Goal: Transaction & Acquisition: Book appointment/travel/reservation

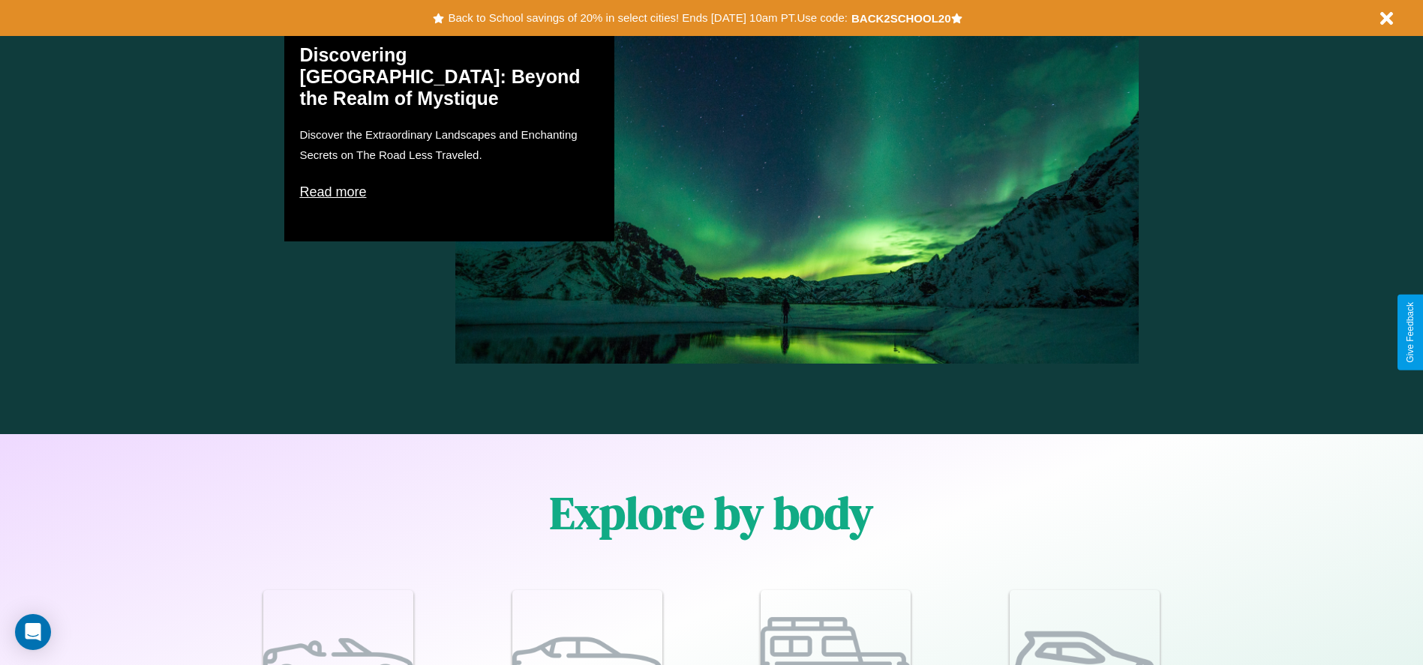
scroll to position [1309, 0]
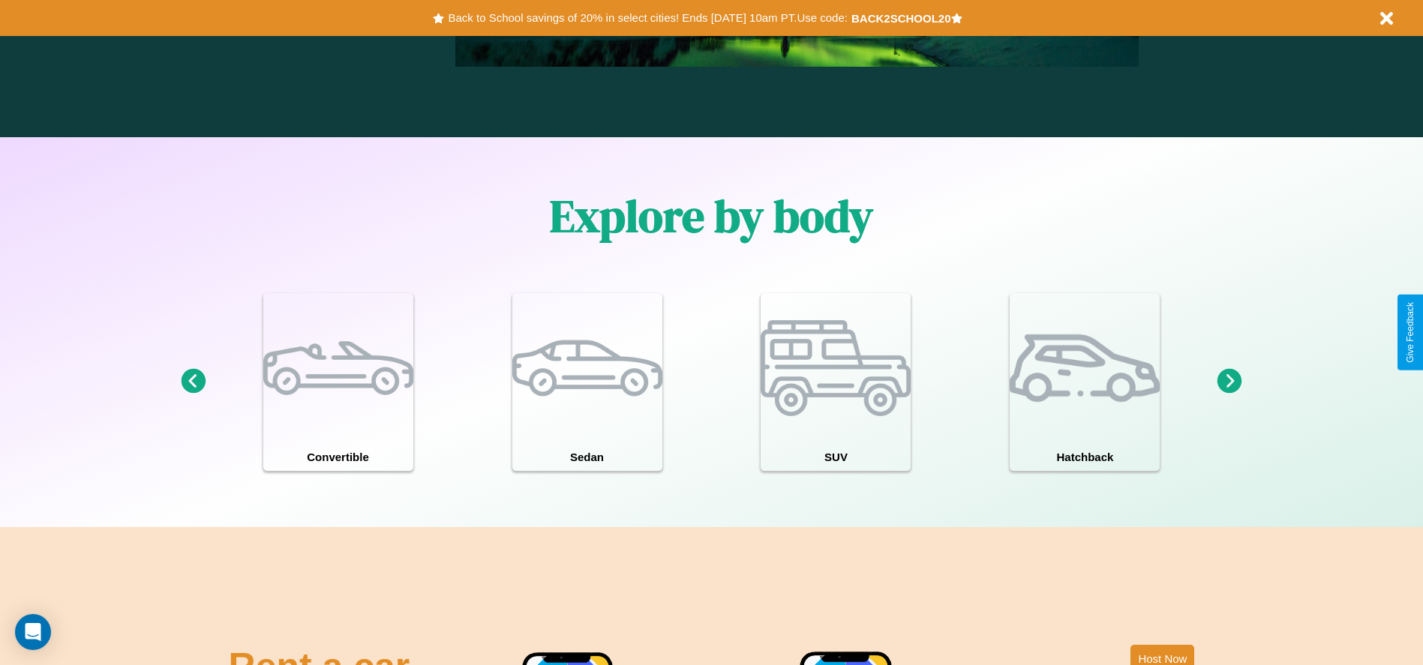
click at [1229, 382] on icon at bounding box center [1229, 381] width 25 height 25
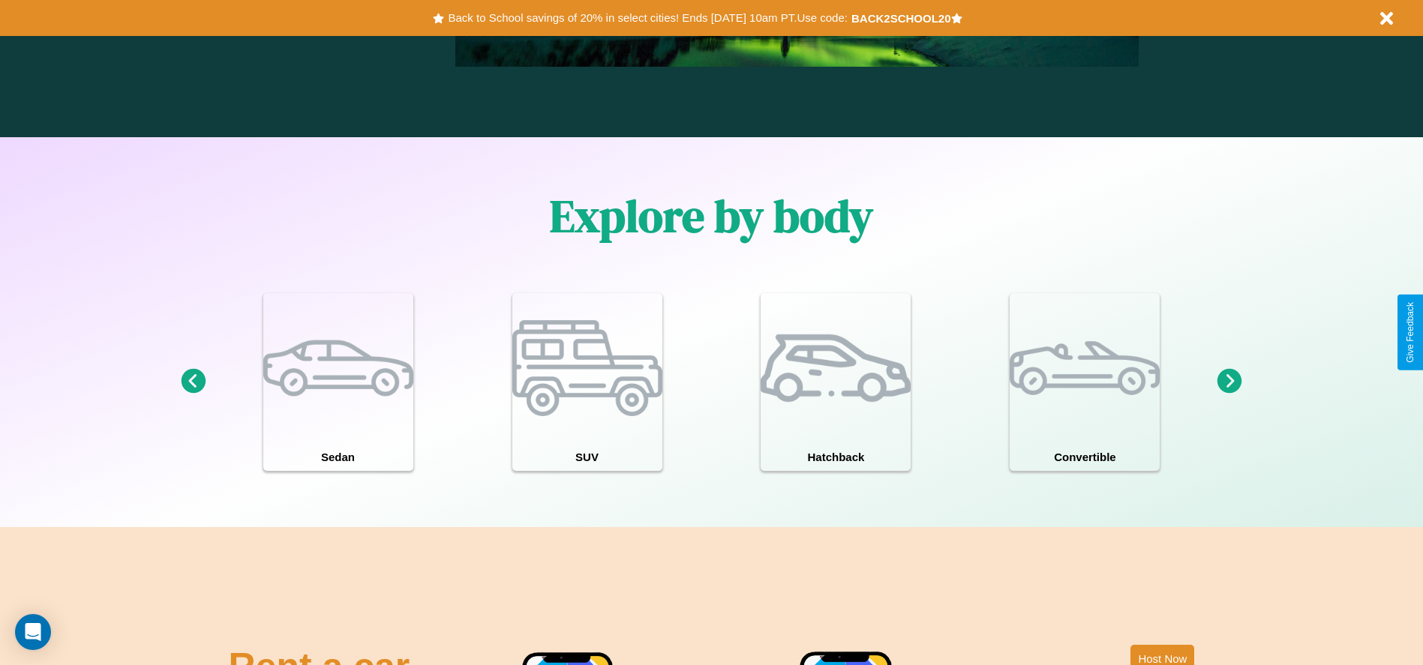
click at [1229, 382] on icon at bounding box center [1229, 381] width 25 height 25
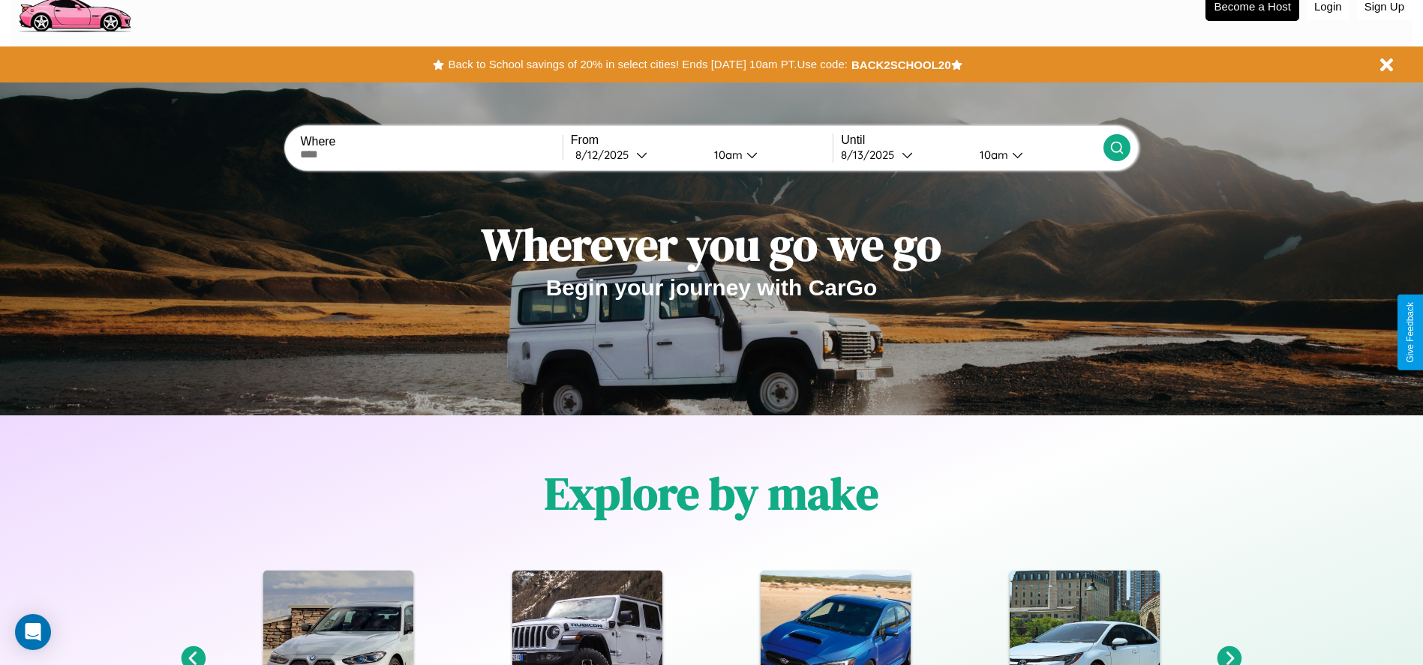
scroll to position [0, 0]
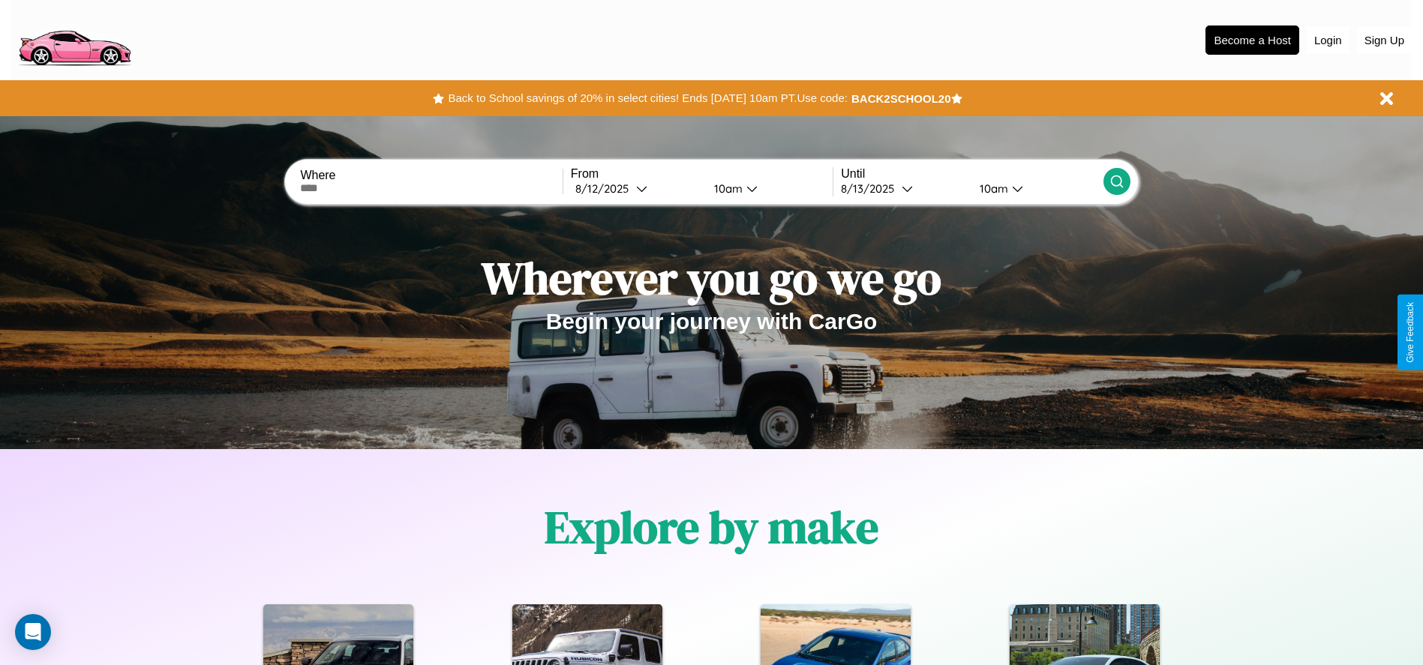
click at [431, 188] on input "text" at bounding box center [431, 188] width 262 height 12
type input "**********"
click at [636, 188] on div "[DATE]" at bounding box center [605, 188] width 61 height 14
select select "*"
select select "****"
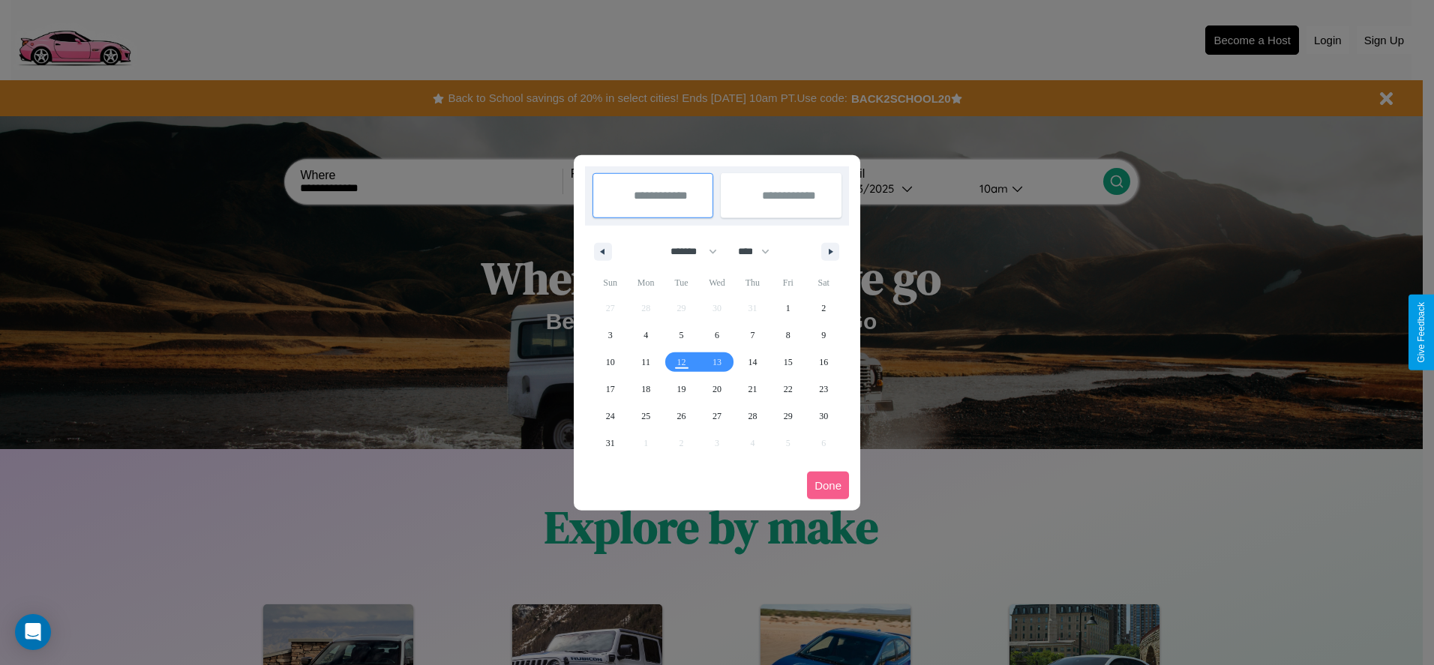
click at [687, 251] on select "******* ******** ***** ***** *** **** **** ****** ********* ******* ******** **…" at bounding box center [691, 251] width 64 height 25
select select "*"
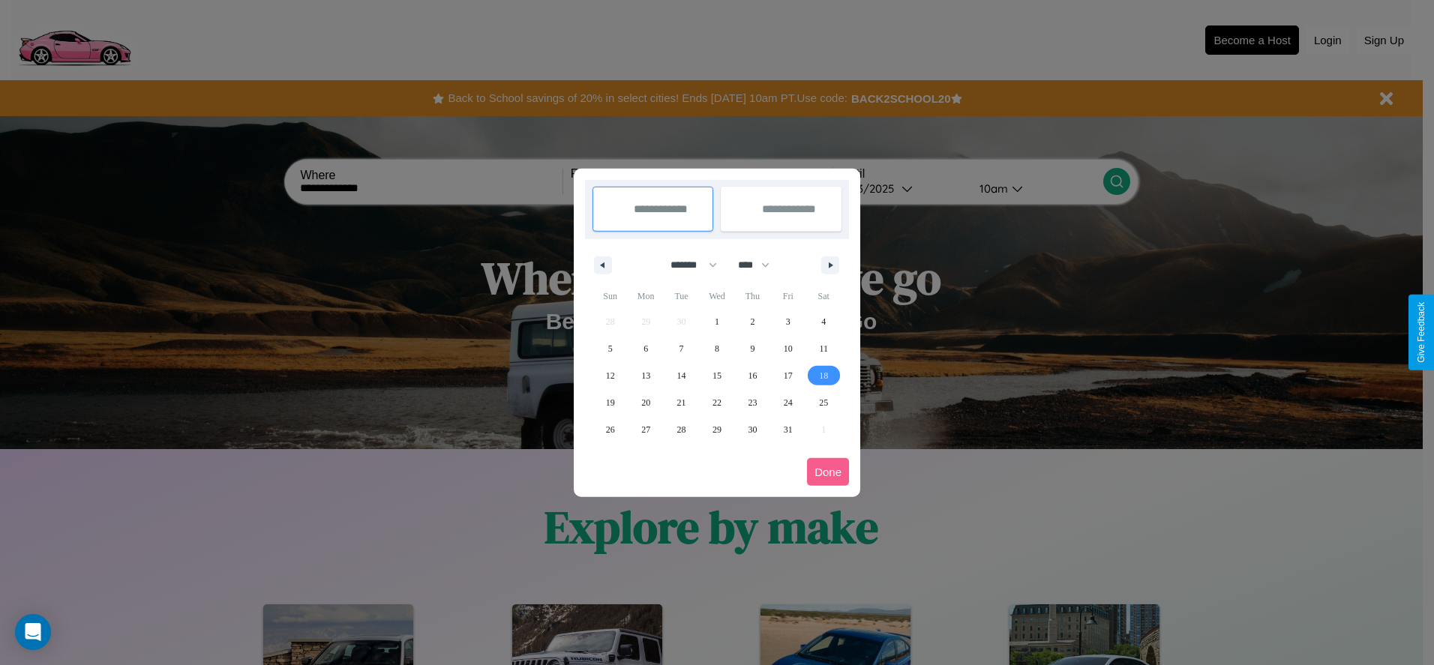
click at [823, 375] on span "18" at bounding box center [823, 375] width 9 height 27
type input "**********"
click at [610, 429] on span "26" at bounding box center [610, 429] width 9 height 27
type input "**********"
click at [828, 472] on button "Done" at bounding box center [828, 472] width 42 height 28
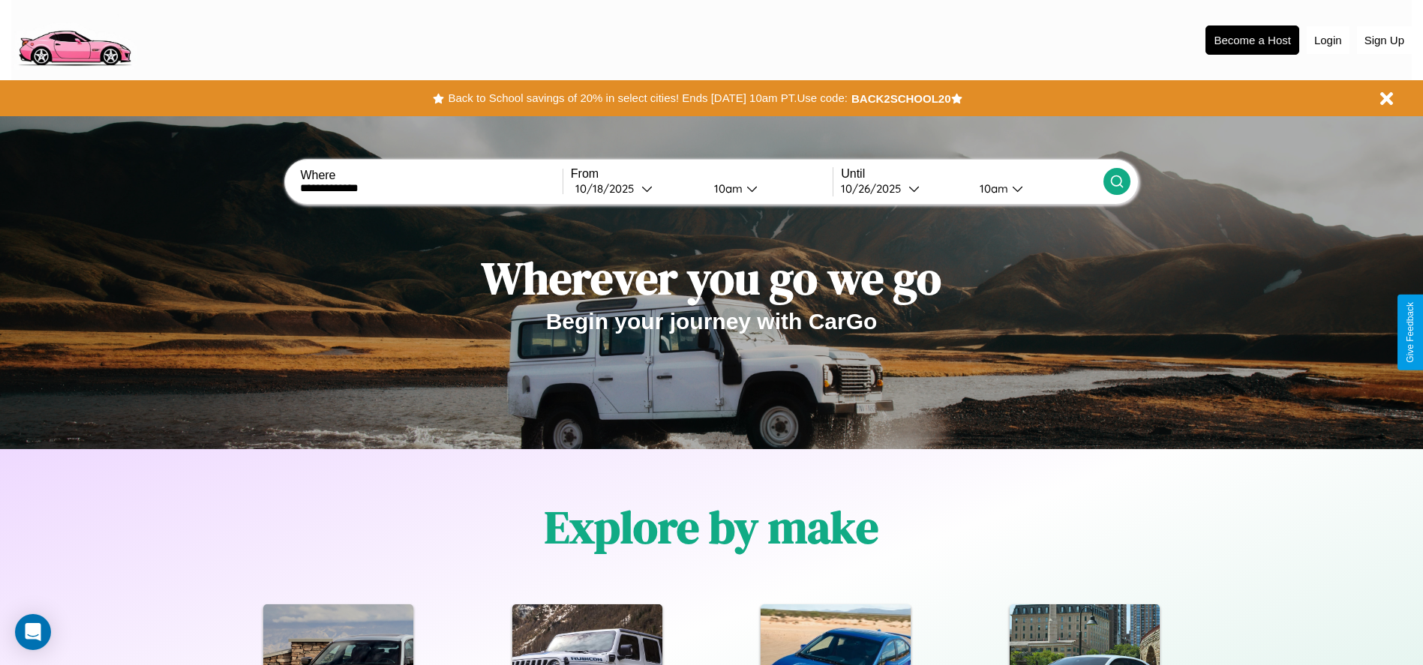
click at [725, 188] on div "10am" at bounding box center [726, 188] width 40 height 14
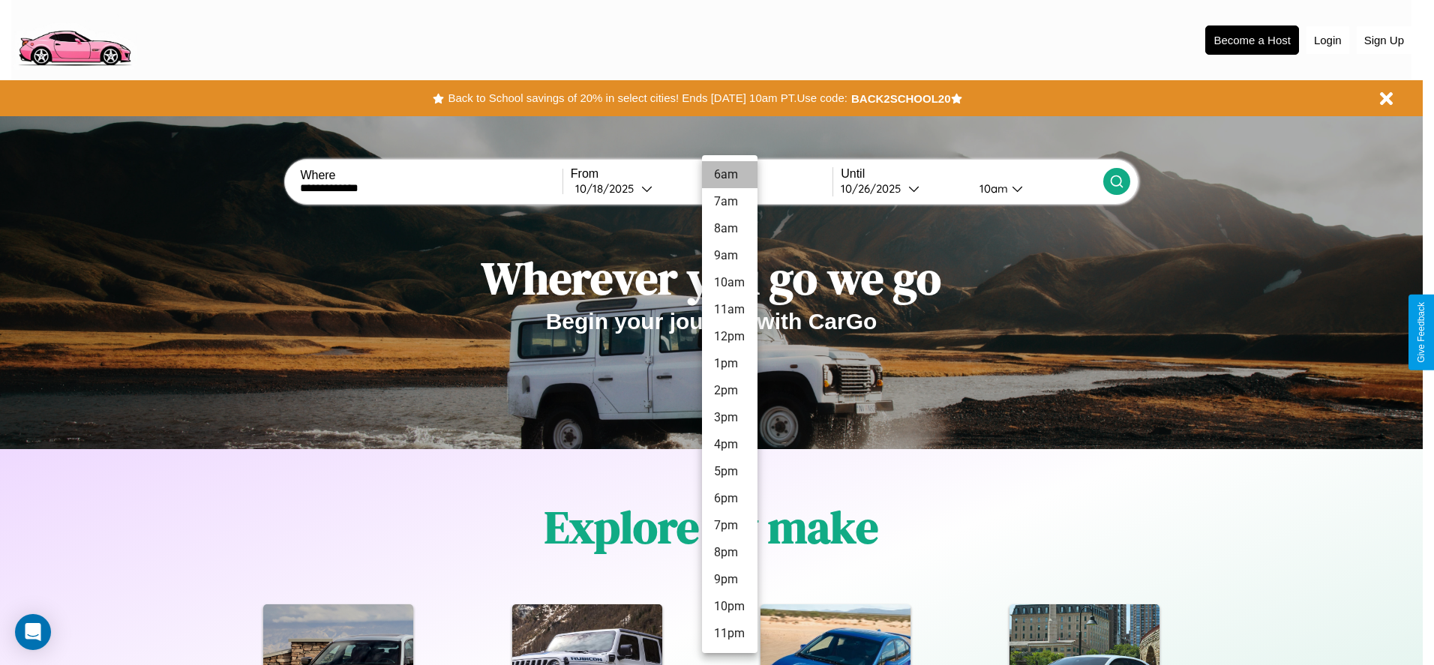
click at [729, 175] on li "6am" at bounding box center [729, 174] width 55 height 27
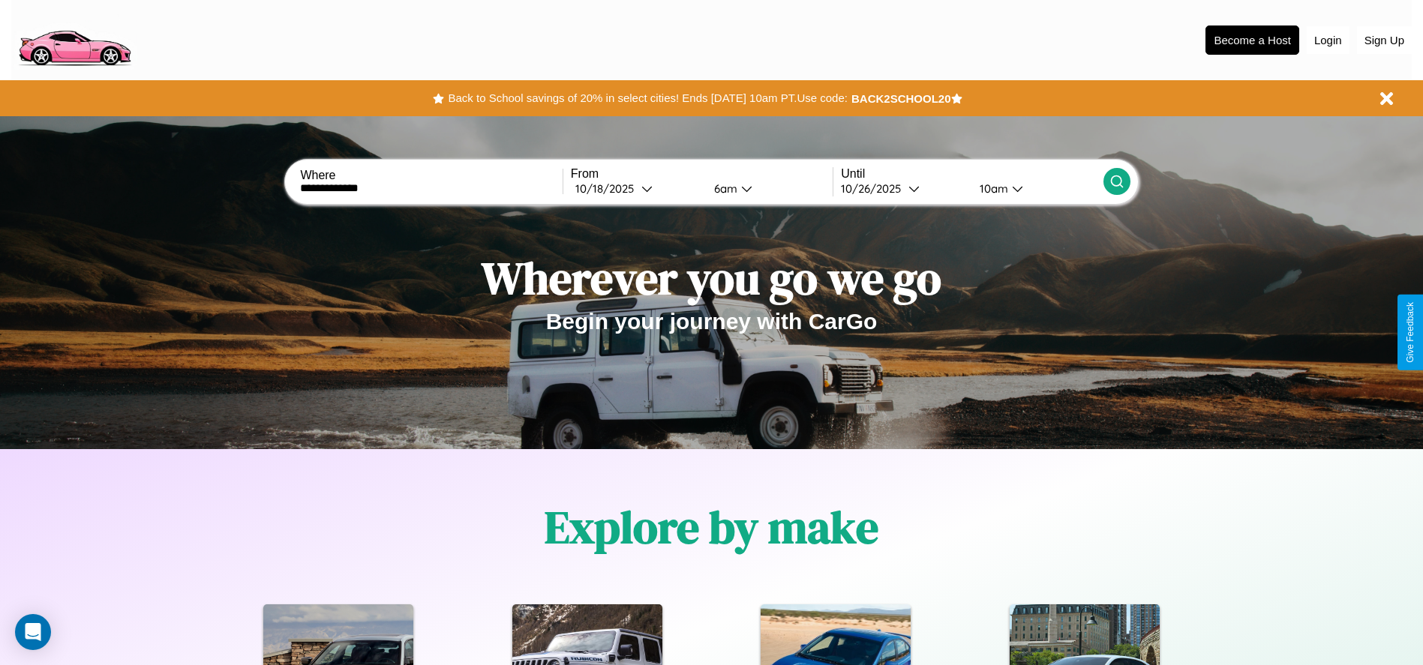
click at [991, 188] on div "10am" at bounding box center [992, 188] width 40 height 14
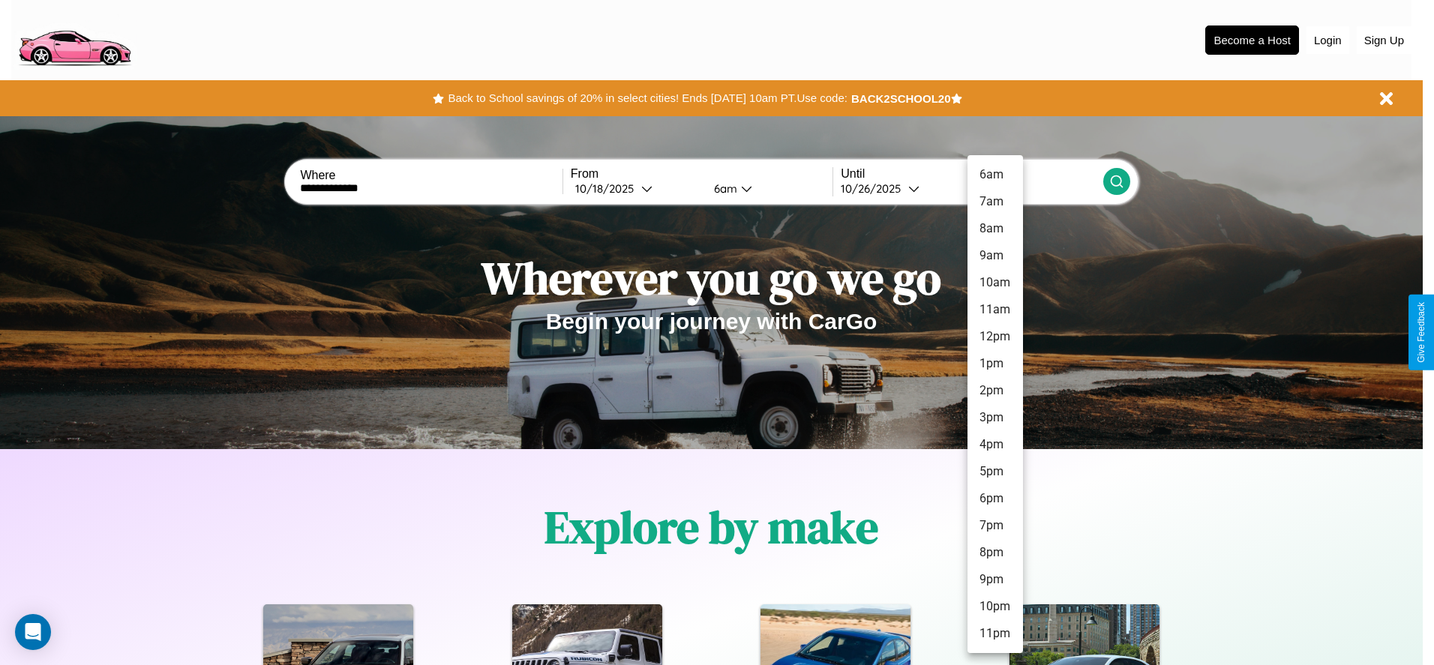
click at [994, 526] on li "7pm" at bounding box center [994, 525] width 55 height 27
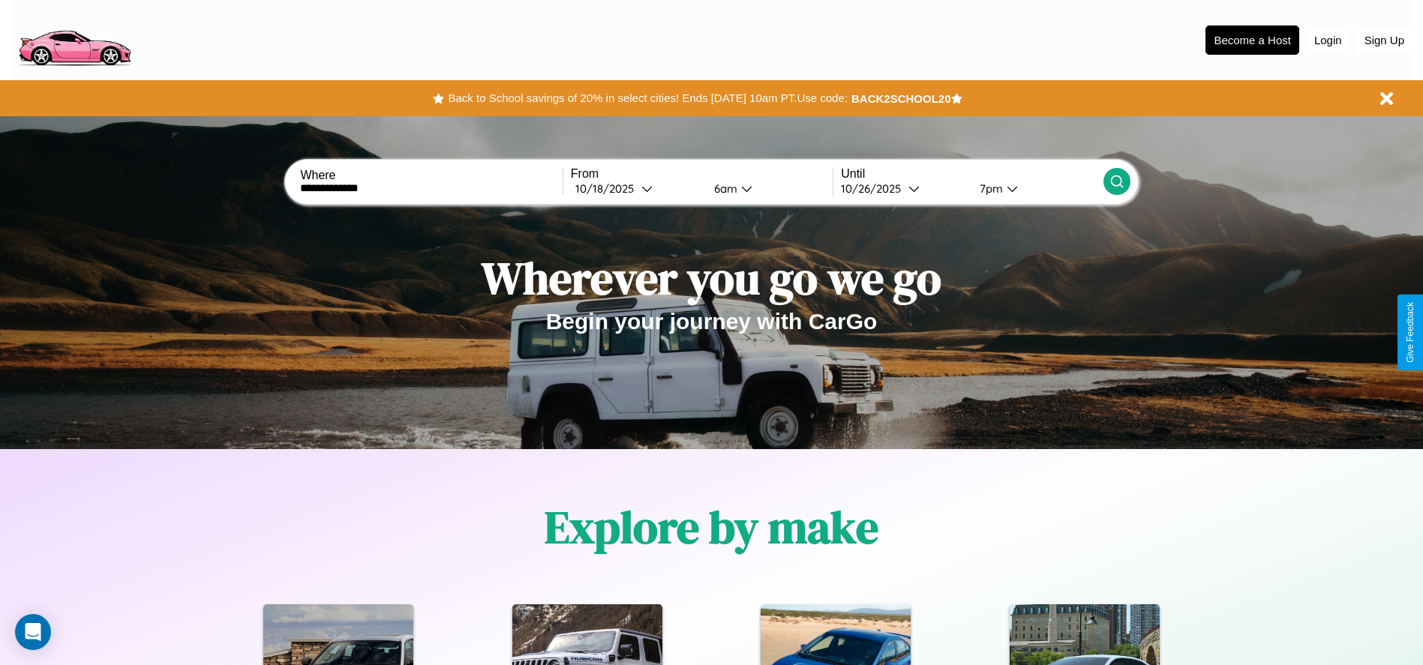
click at [1116, 181] on icon at bounding box center [1116, 181] width 15 height 15
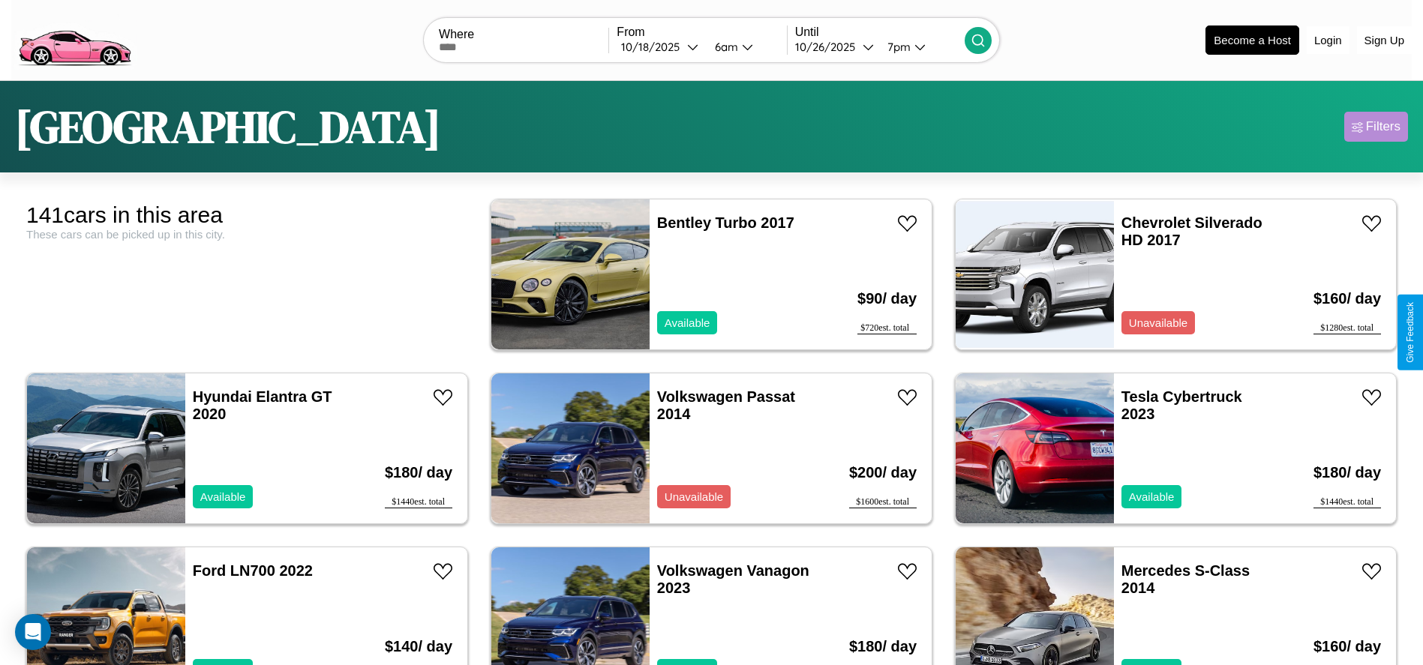
click at [1375, 127] on div "Filters" at bounding box center [1383, 126] width 34 height 15
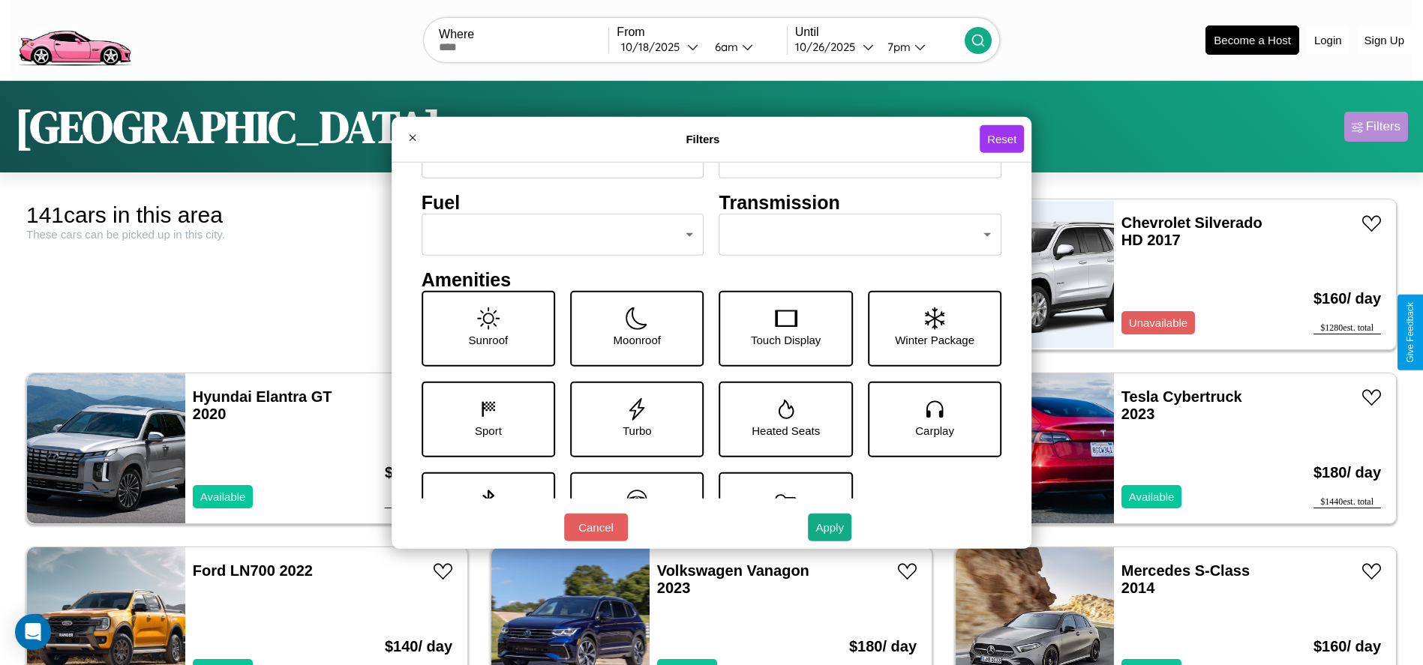
scroll to position [208, 0]
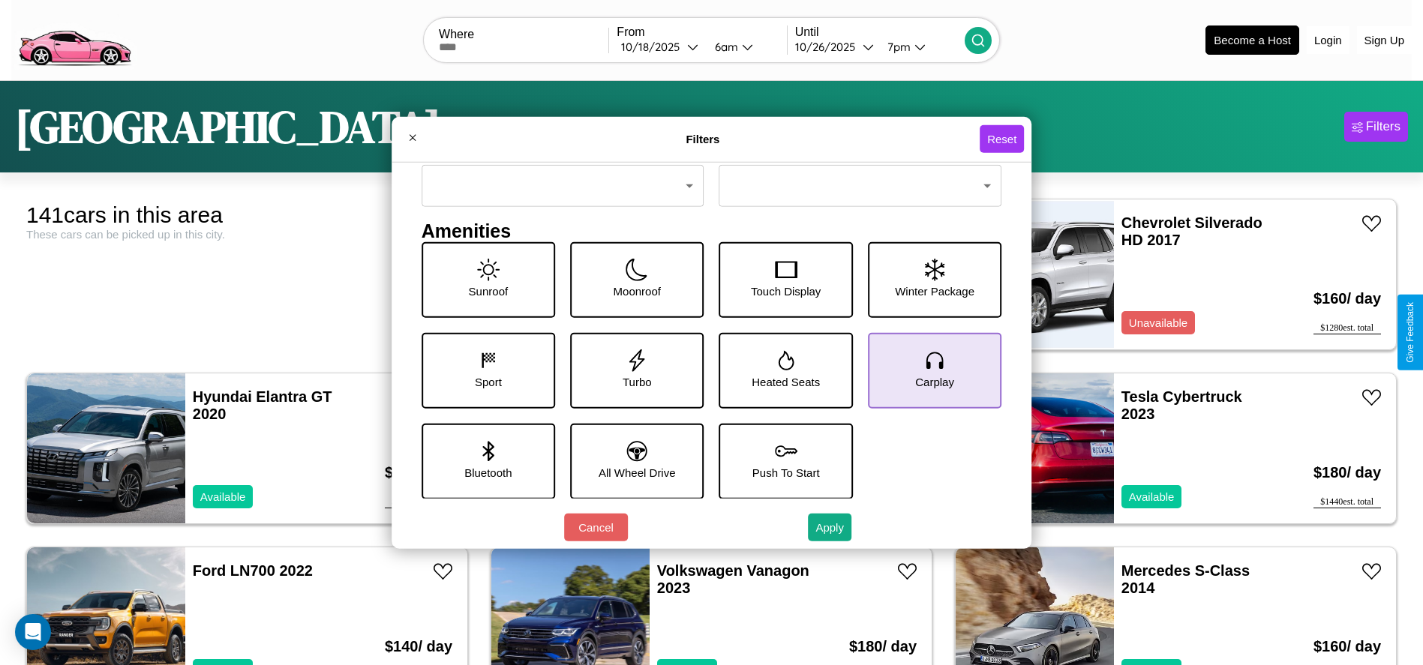
click at [926, 370] on icon at bounding box center [934, 360] width 22 height 22
click at [779, 460] on icon at bounding box center [786, 450] width 22 height 22
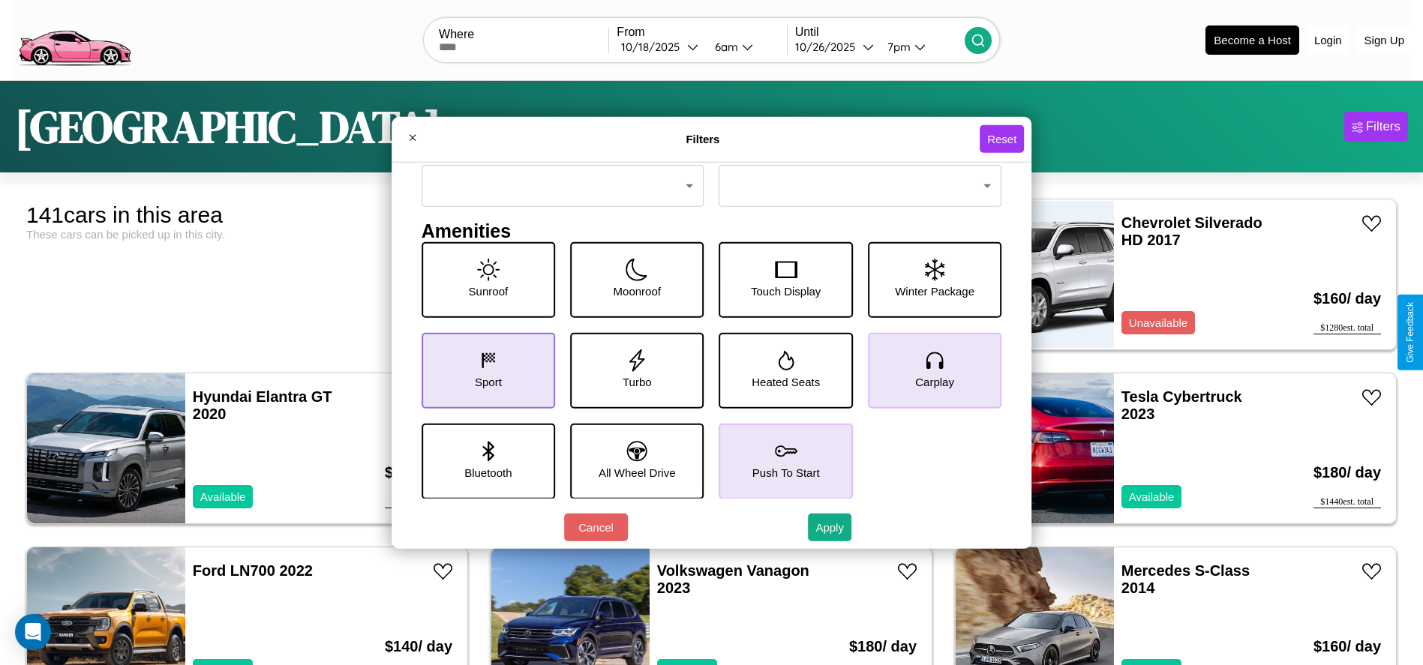
click at [484, 370] on icon at bounding box center [488, 360] width 22 height 22
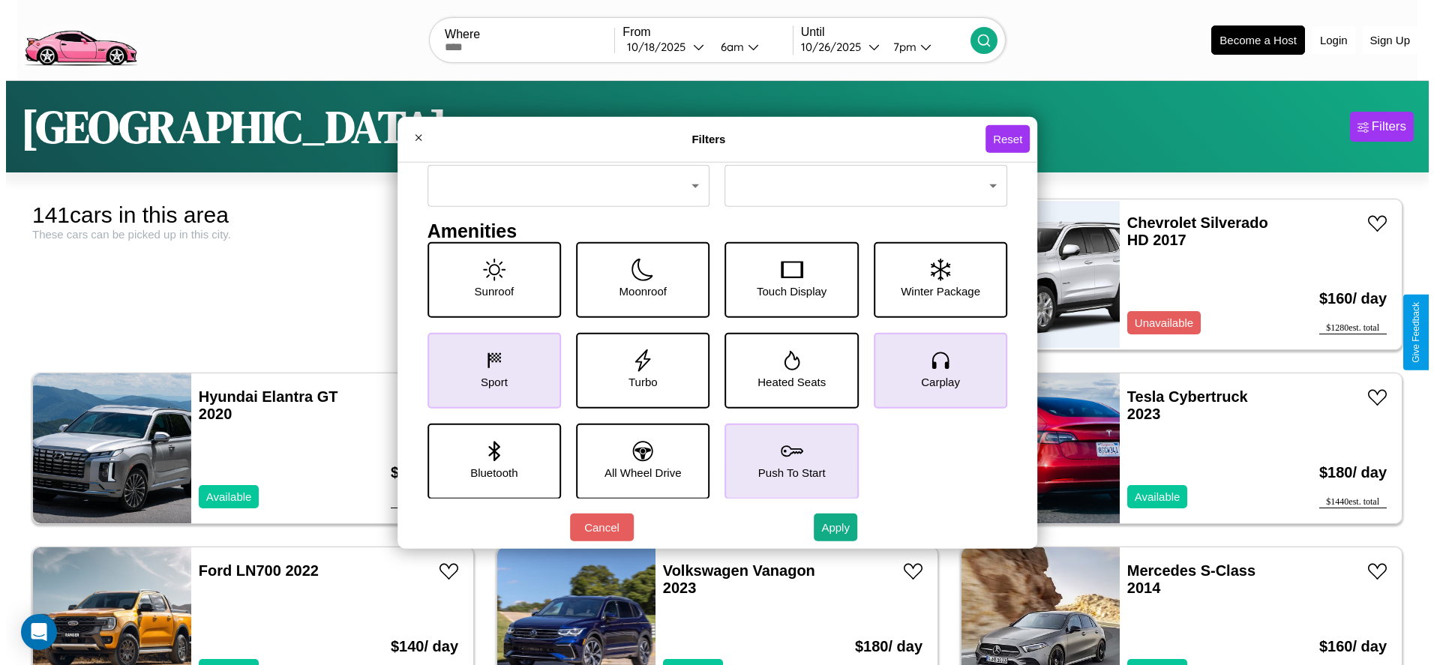
scroll to position [0, 0]
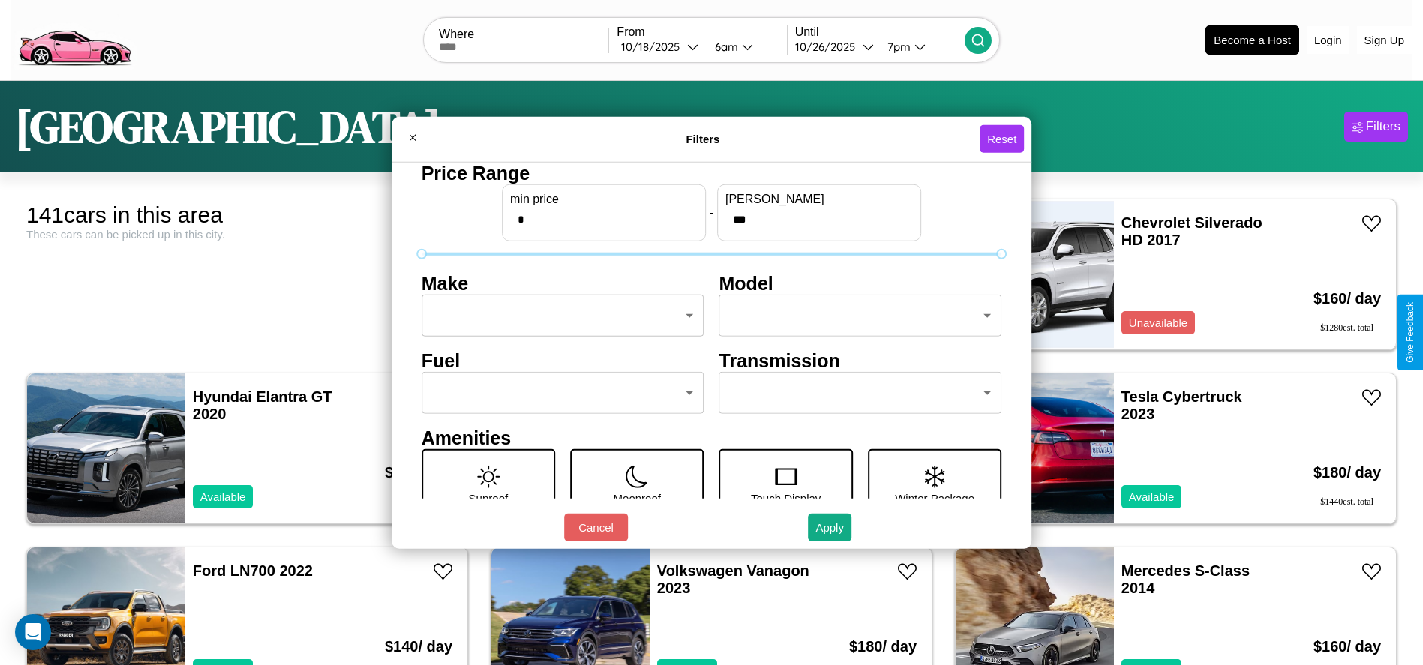
click at [558, 316] on body "CarGo Where From [DATE] 6am Until [DATE] 7pm Become a Host Login Sign Up [GEOGR…" at bounding box center [711, 379] width 1423 height 758
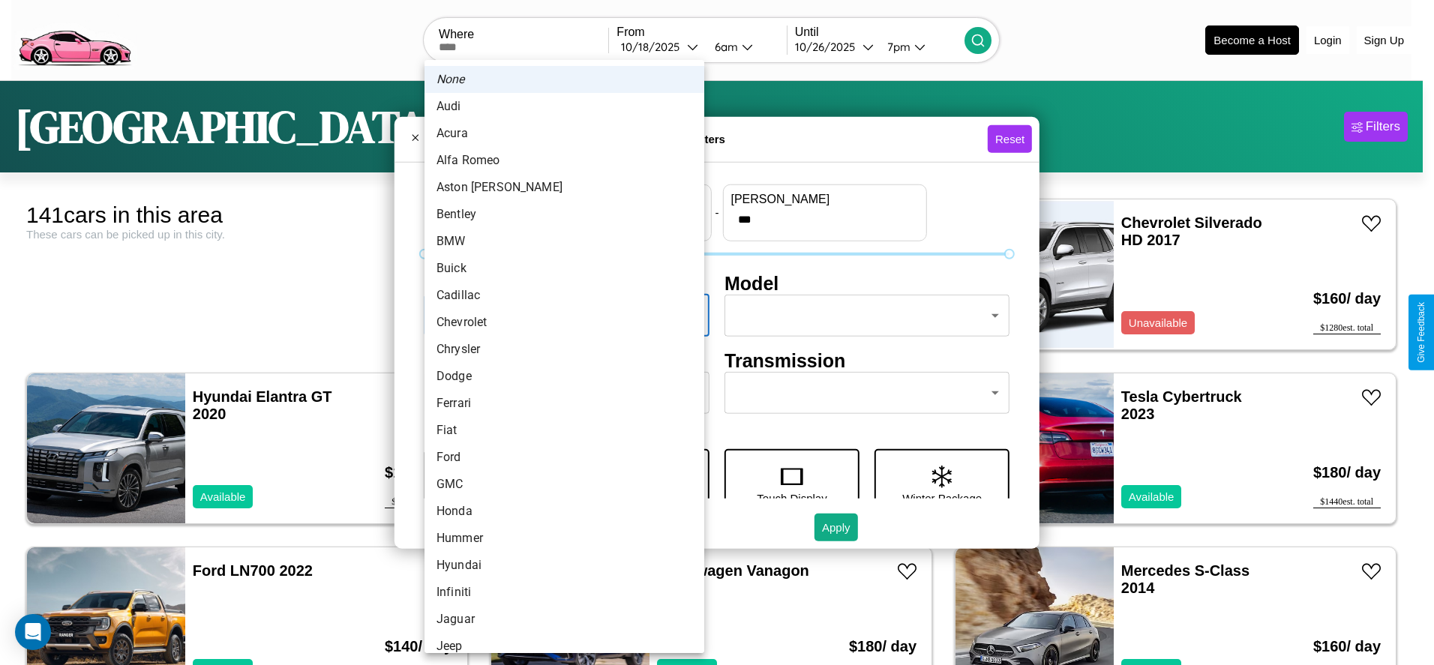
scroll to position [128, 0]
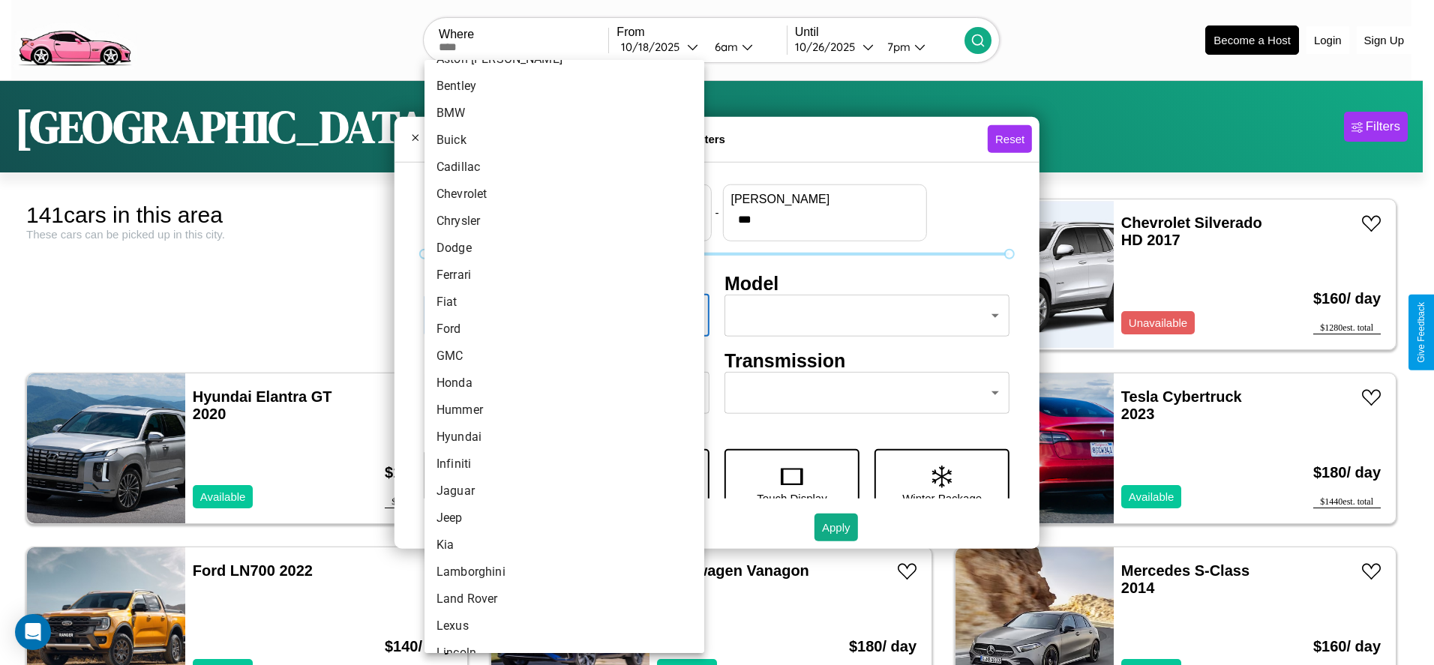
click at [559, 356] on li "GMC" at bounding box center [564, 356] width 280 height 27
type input "***"
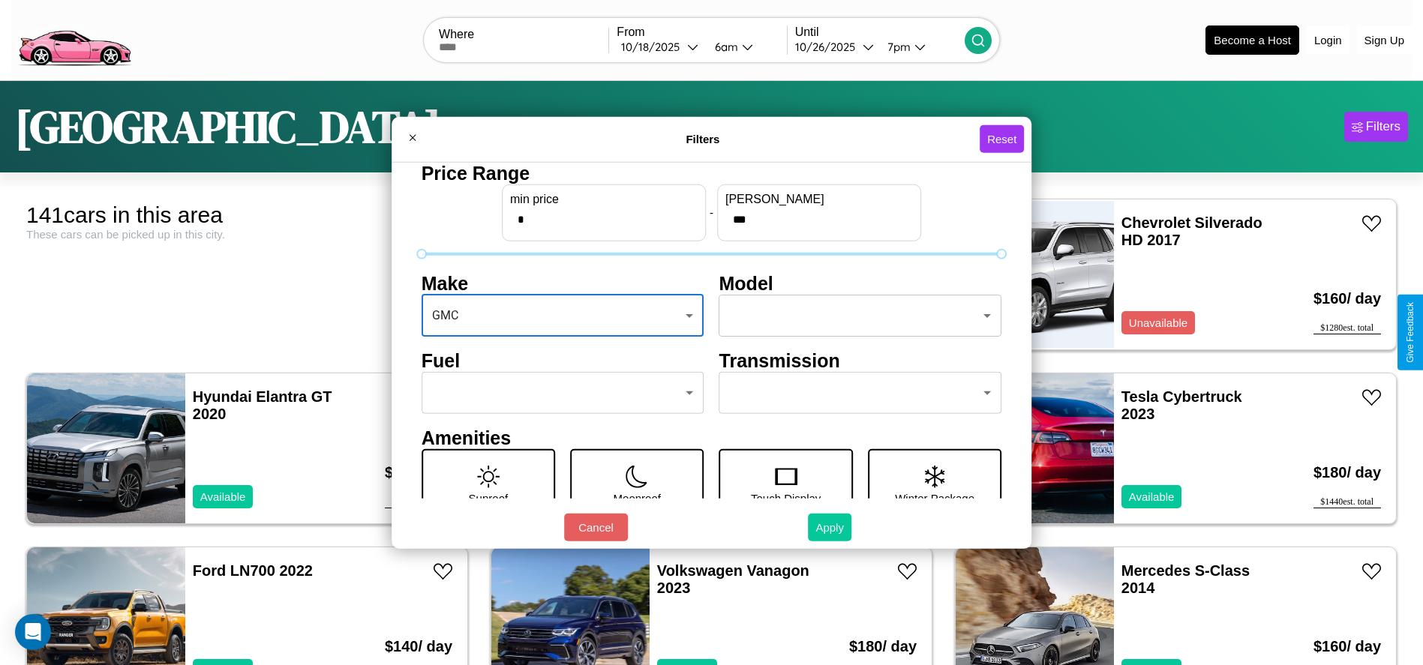
click at [830, 527] on button "Apply" at bounding box center [829, 528] width 43 height 28
